Goal: Navigation & Orientation: Find specific page/section

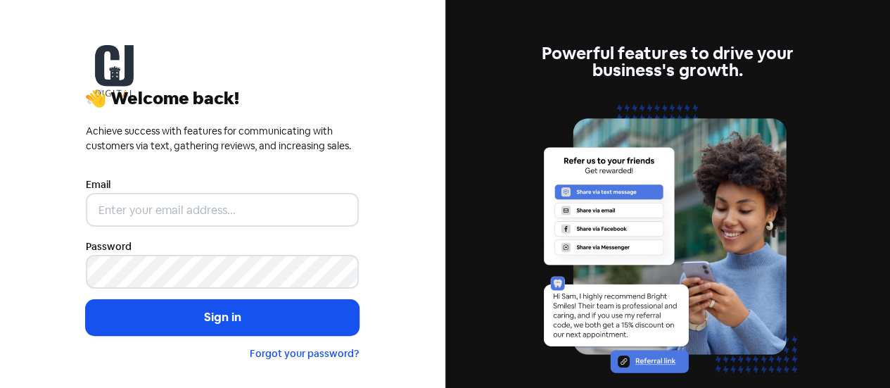
click at [156, 187] on div "Email" at bounding box center [222, 201] width 273 height 51
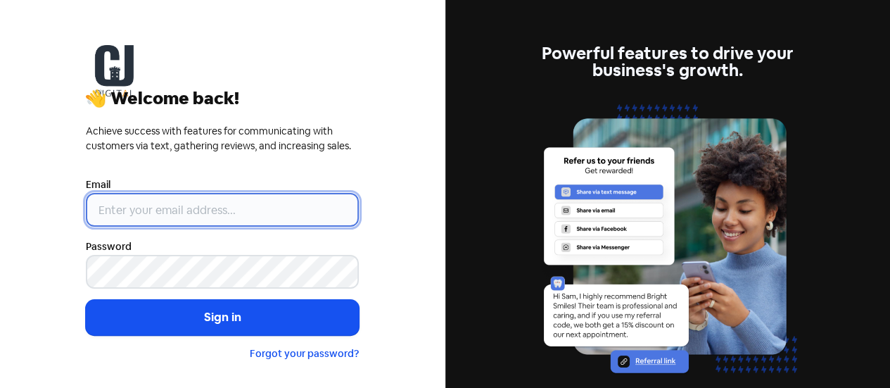
click at [156, 203] on input "email" at bounding box center [222, 210] width 273 height 34
paste input "elliot@castlejackson.com.au"
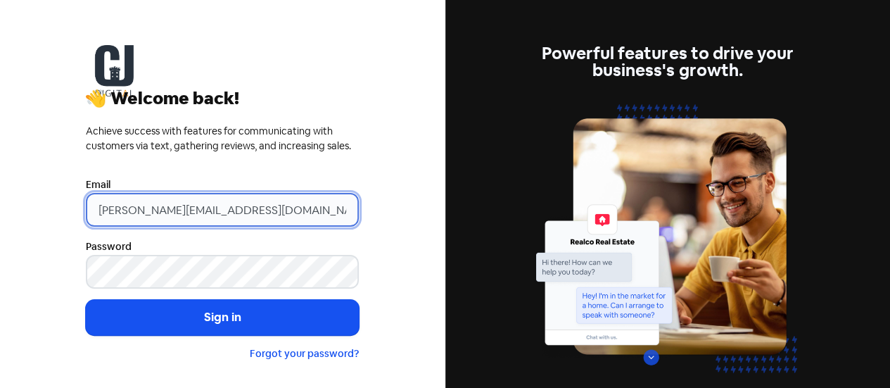
type input "elliot@castlejackson.com.au"
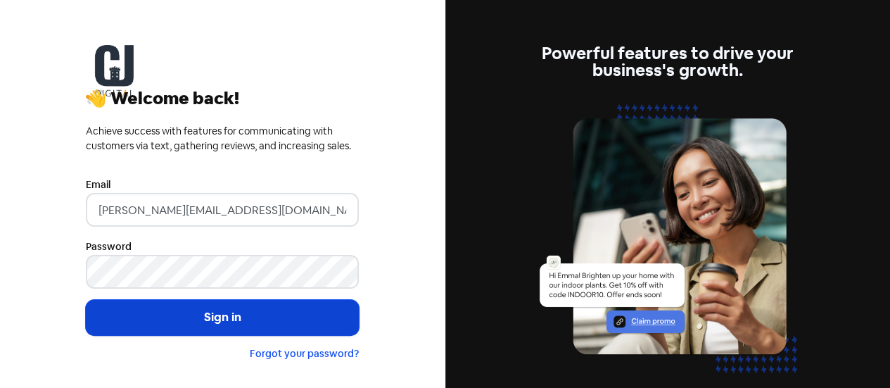
click at [203, 323] on button "Sign in" at bounding box center [222, 317] width 273 height 35
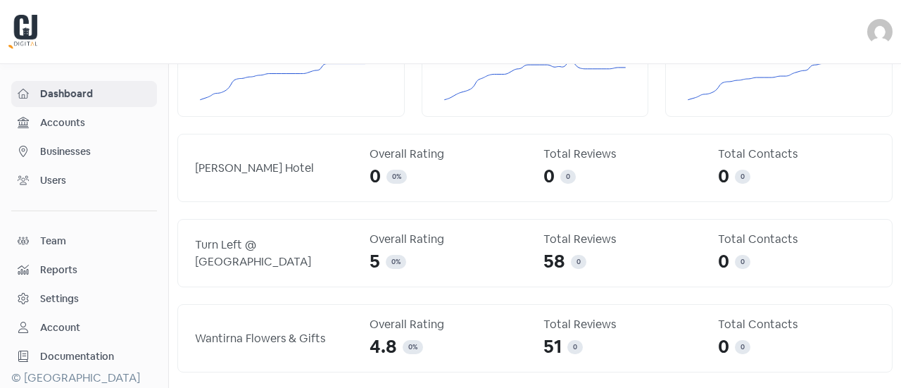
scroll to position [70, 0]
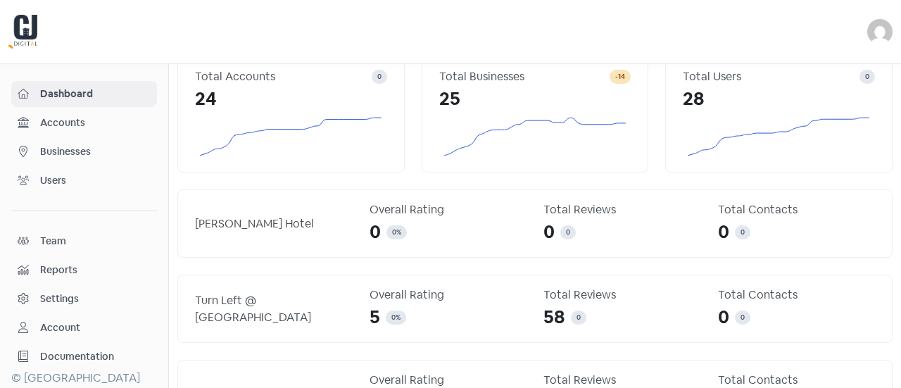
click at [56, 148] on span "Businesses" at bounding box center [95, 151] width 110 height 15
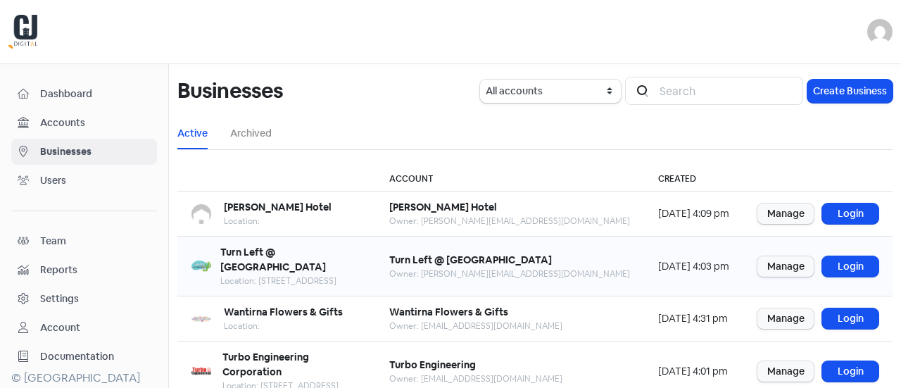
scroll to position [70, 0]
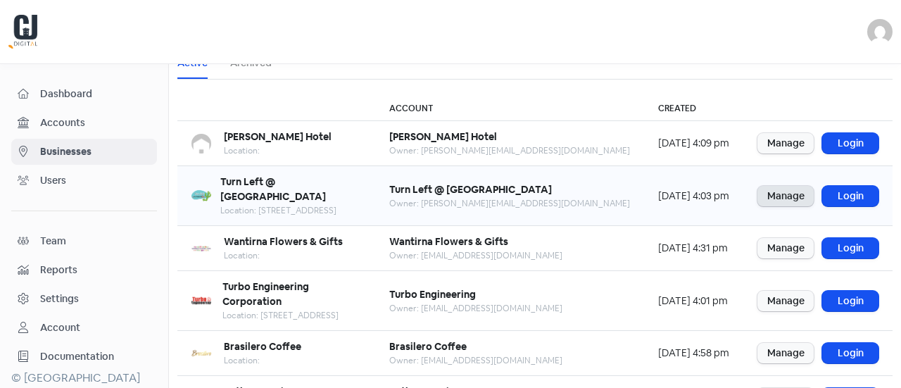
click at [763, 196] on link "Manage" at bounding box center [785, 196] width 56 height 20
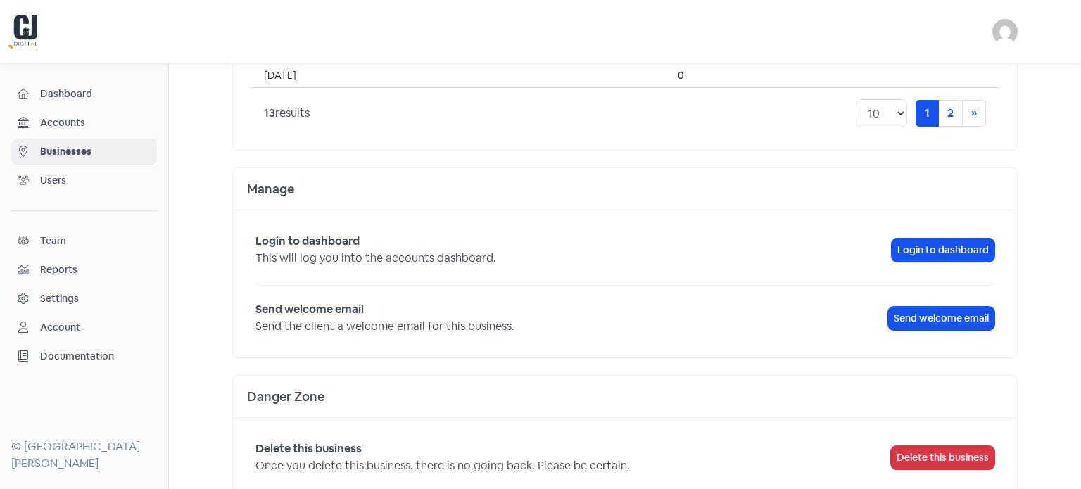
scroll to position [1307, 0]
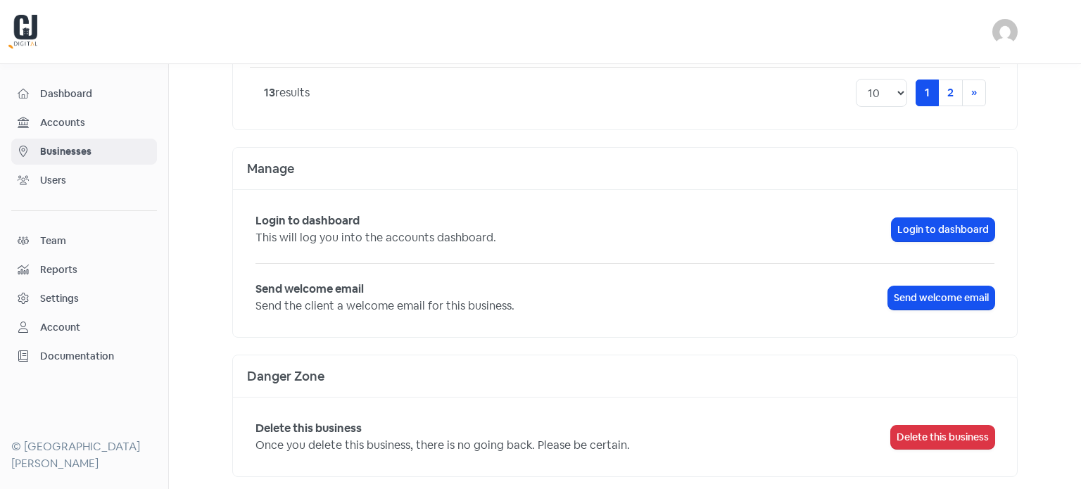
click at [77, 179] on span "Users" at bounding box center [95, 180] width 110 height 15
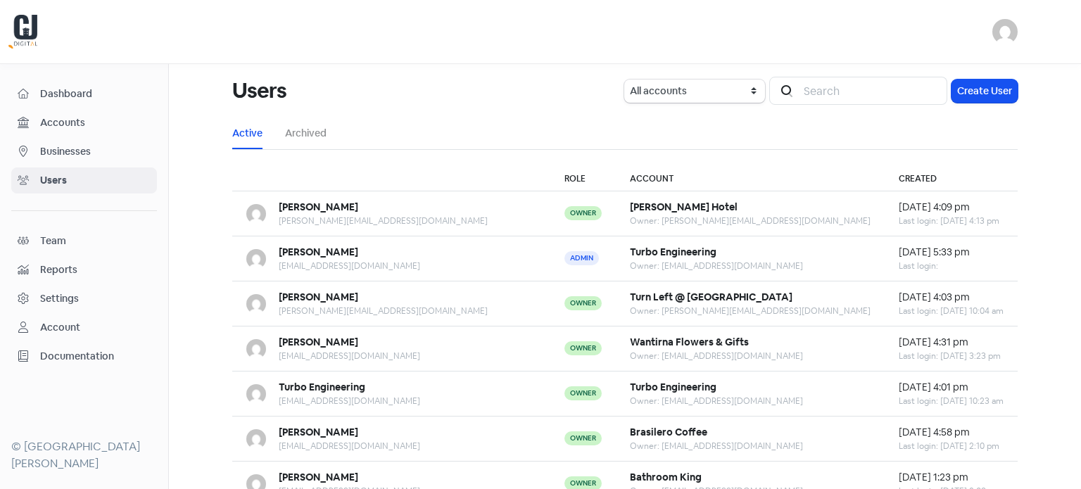
click at [44, 146] on span "Businesses" at bounding box center [95, 151] width 110 height 15
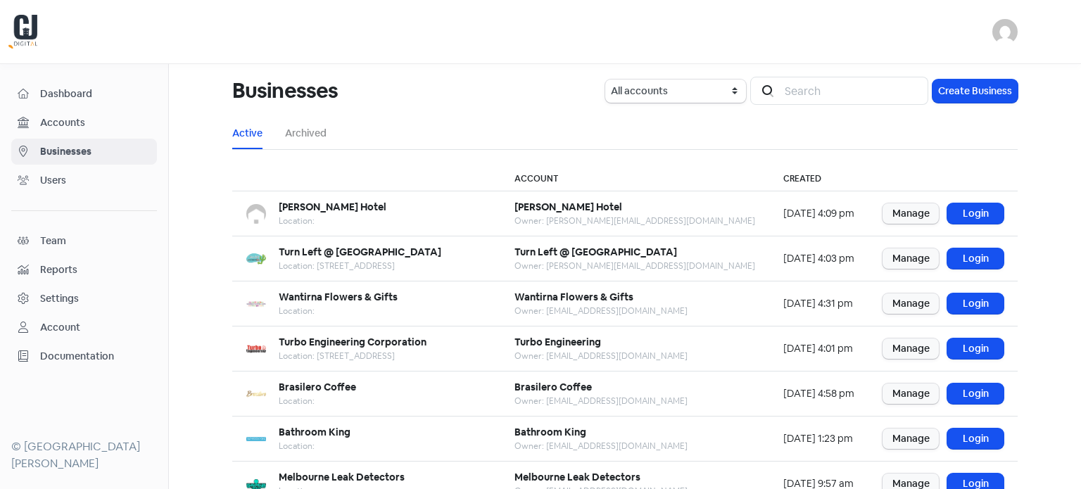
click at [58, 120] on span "Accounts" at bounding box center [95, 122] width 110 height 15
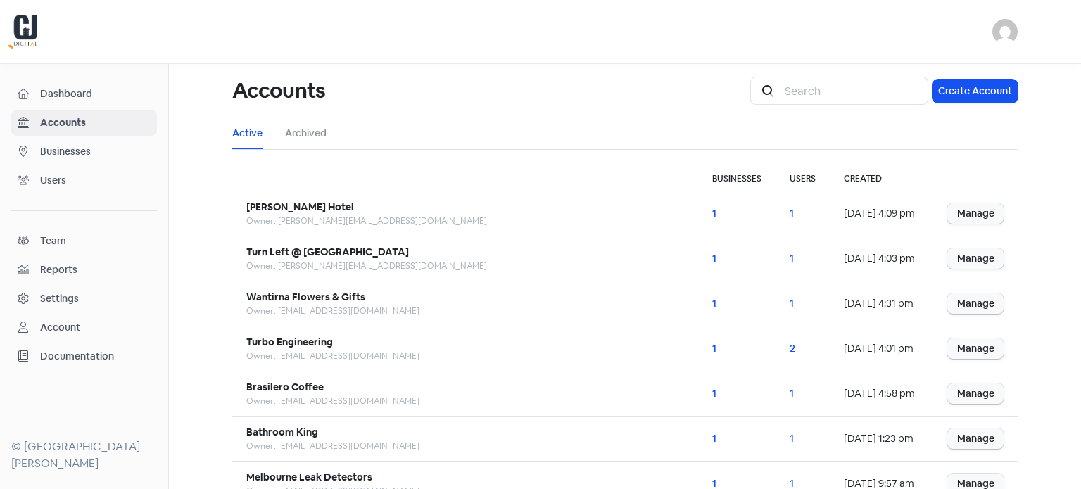
click at [53, 265] on span "Reports" at bounding box center [95, 270] width 110 height 15
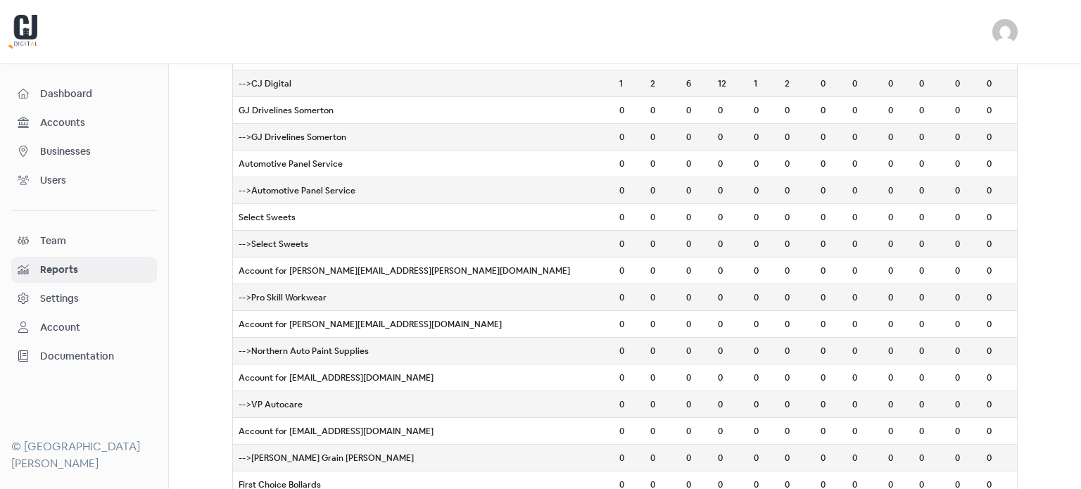
scroll to position [323, 0]
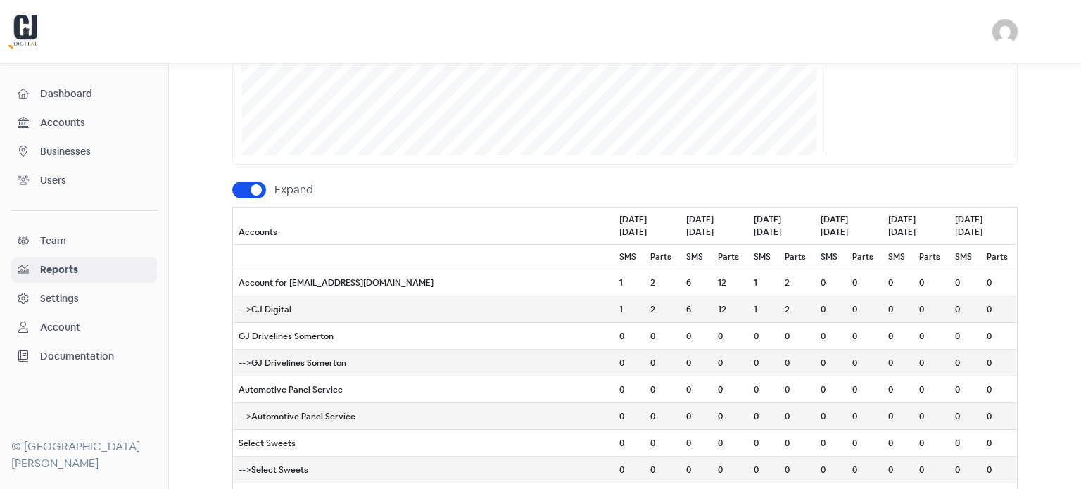
click at [70, 94] on span "Dashboard" at bounding box center [95, 94] width 110 height 15
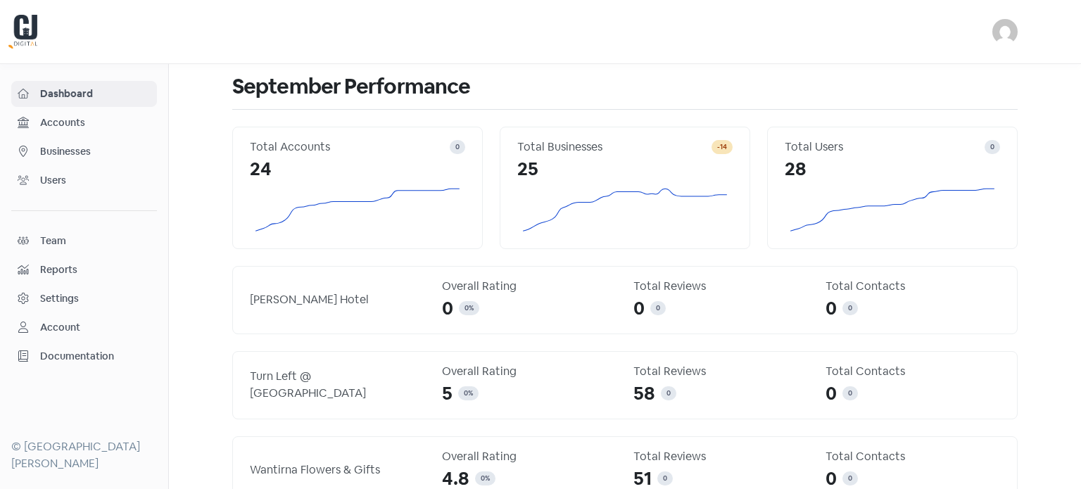
click at [59, 176] on span "Users" at bounding box center [95, 180] width 110 height 15
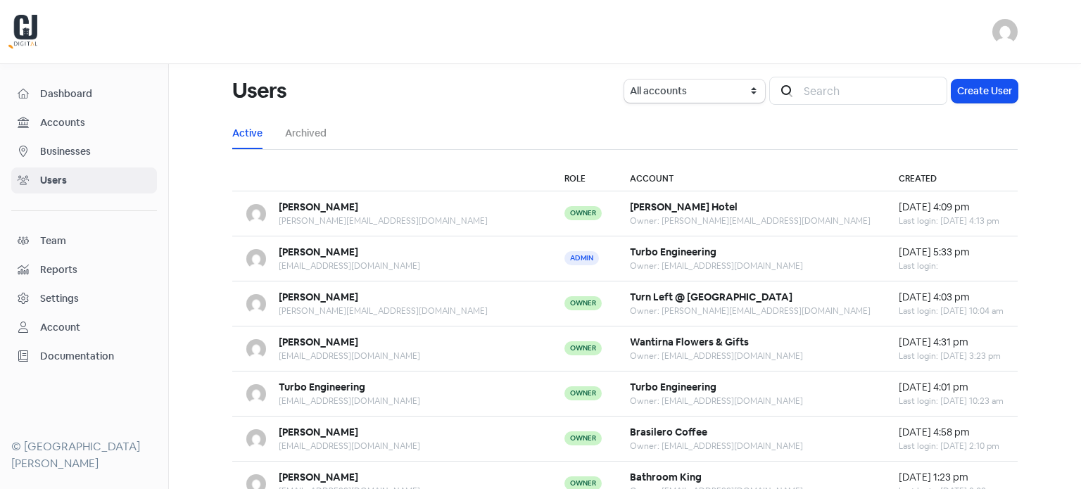
click at [70, 122] on span "Accounts" at bounding box center [95, 122] width 110 height 15
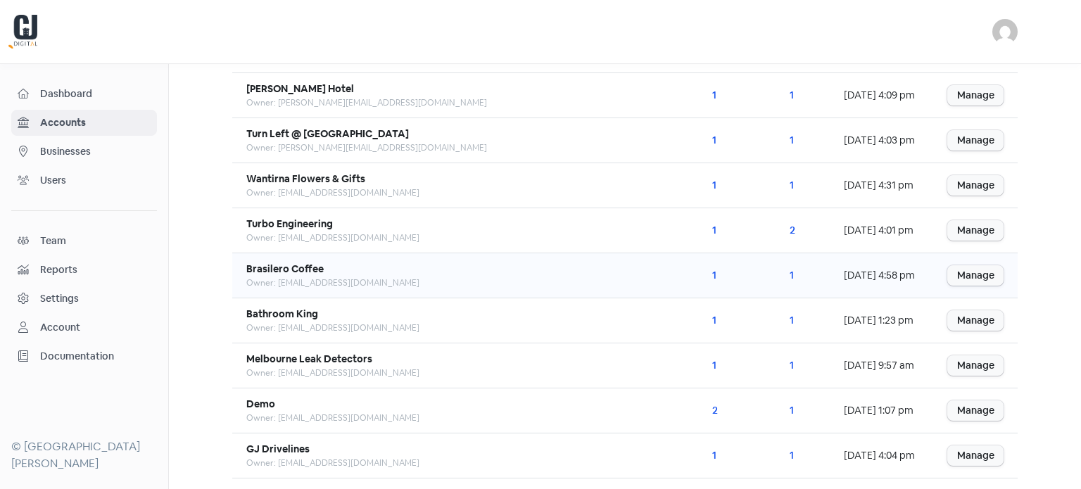
scroll to position [7, 0]
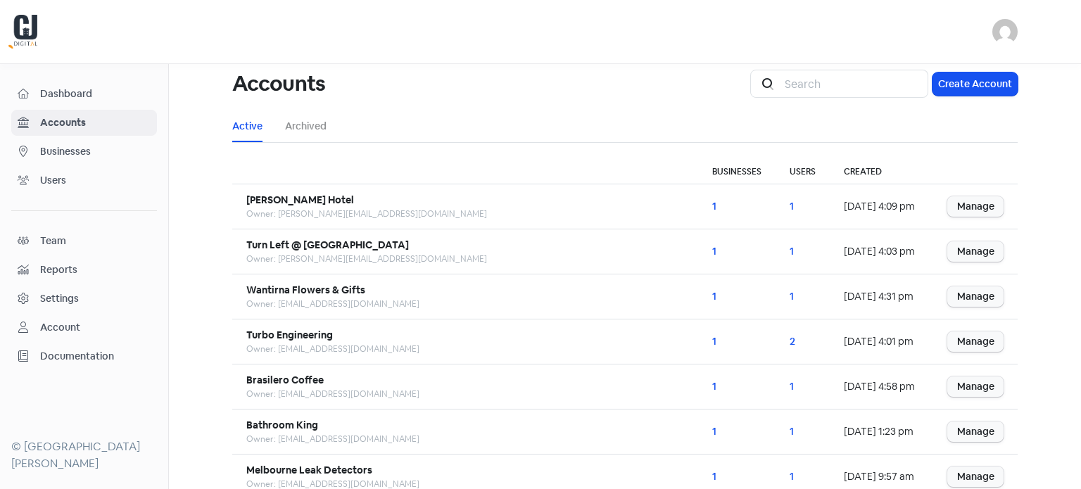
click at [80, 151] on span "Businesses" at bounding box center [95, 151] width 110 height 15
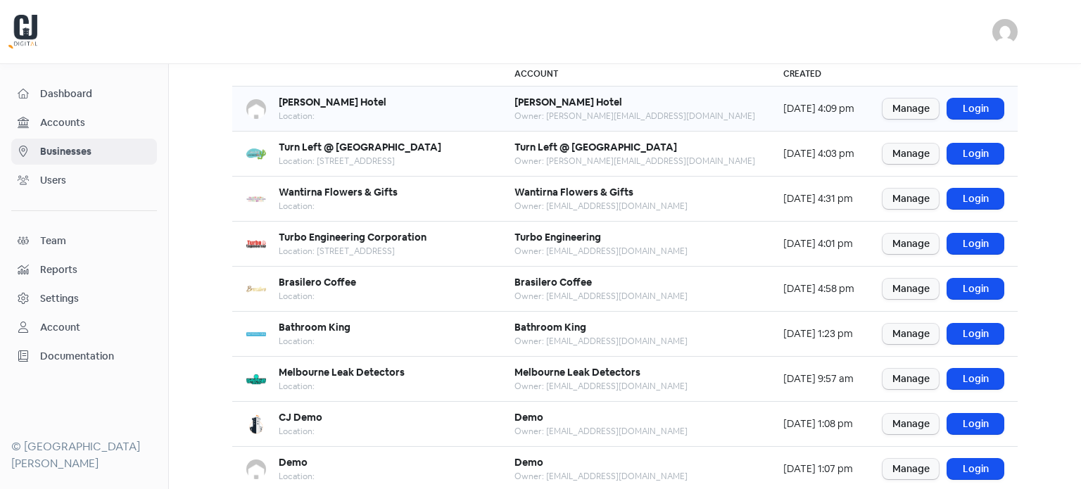
scroll to position [141, 0]
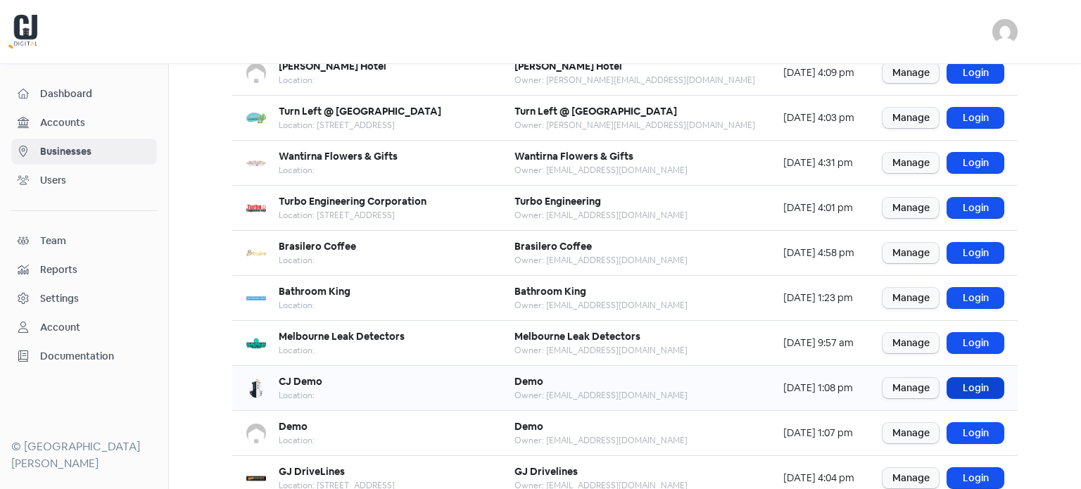
click at [900, 382] on link "Login" at bounding box center [975, 388] width 56 height 20
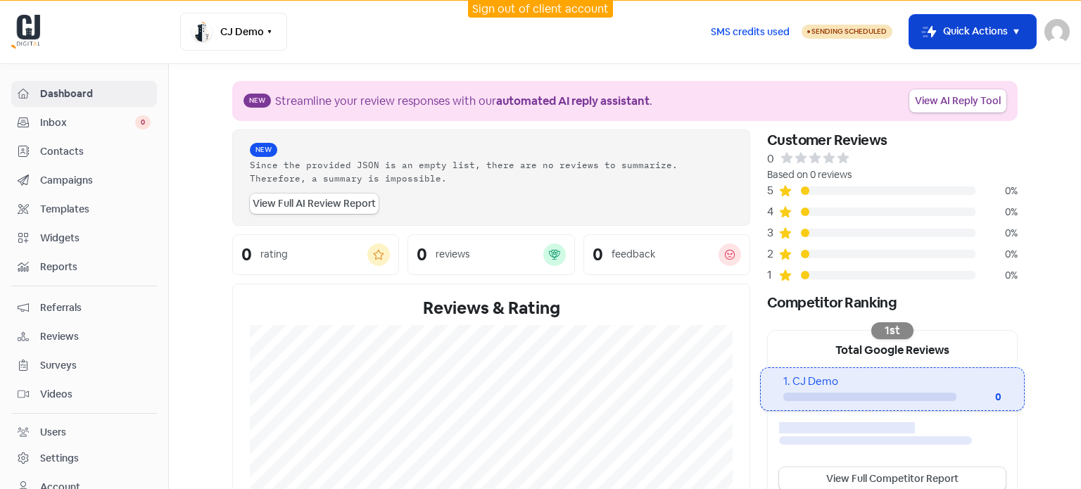
click at [1018, 27] on icon "button" at bounding box center [1016, 31] width 17 height 17
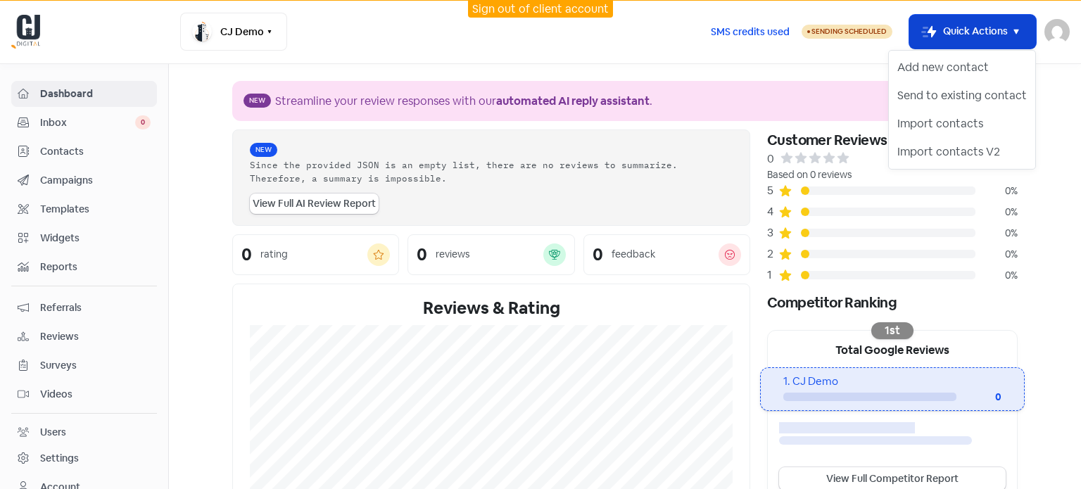
click at [1018, 27] on icon "button" at bounding box center [1016, 31] width 17 height 17
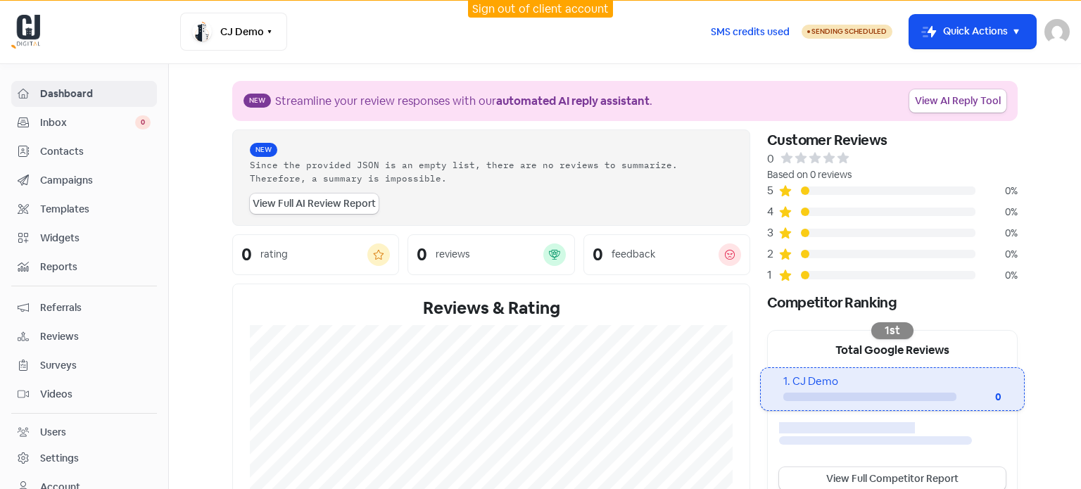
scroll to position [40, 0]
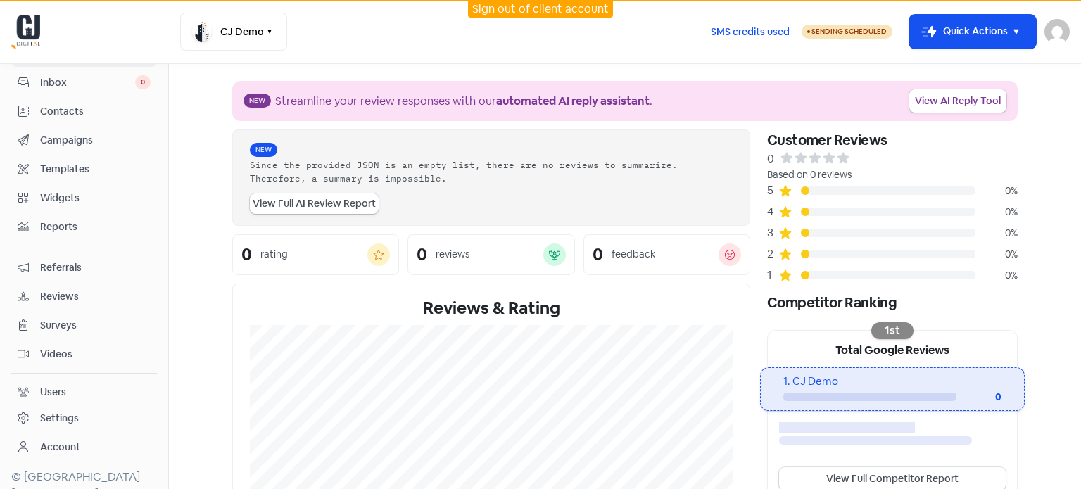
click at [56, 289] on span "Reviews" at bounding box center [95, 296] width 110 height 15
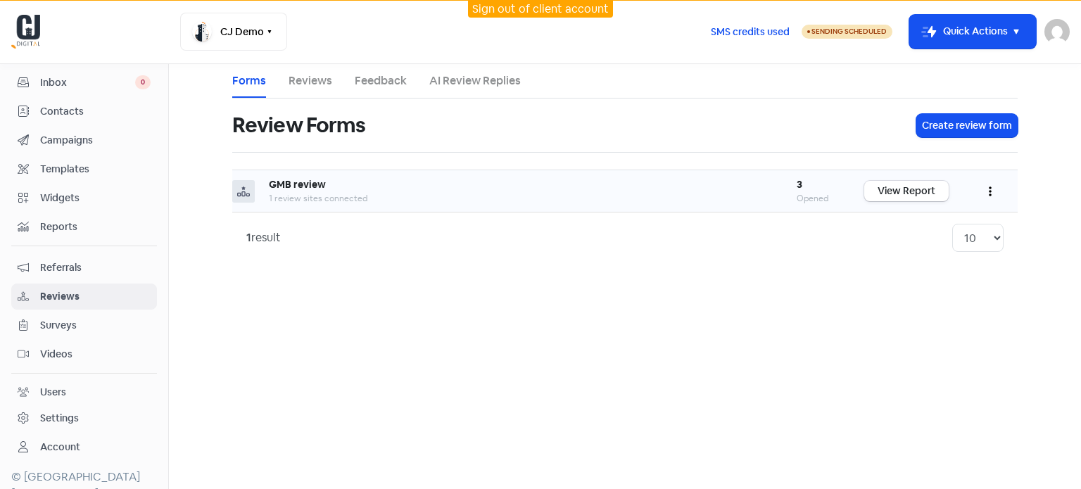
click at [316, 182] on b "GMB review" at bounding box center [297, 184] width 57 height 13
click at [880, 187] on link "View Report" at bounding box center [906, 191] width 84 height 20
